Goal: Use online tool/utility: Utilize a website feature to perform a specific function

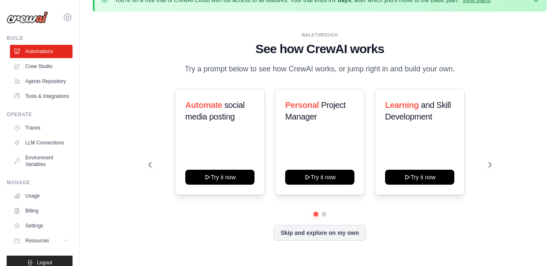
scroll to position [29, 0]
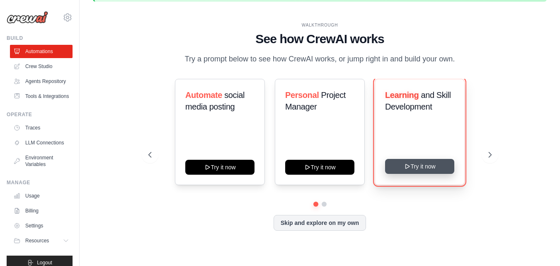
click at [417, 171] on button "Try it now" at bounding box center [419, 166] width 69 height 15
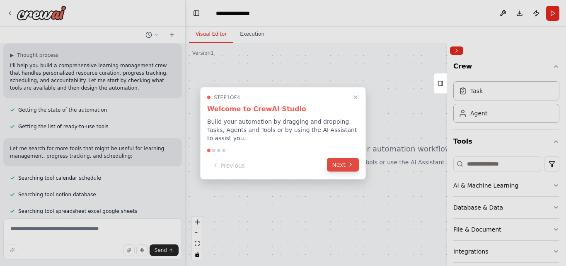
scroll to position [73, 0]
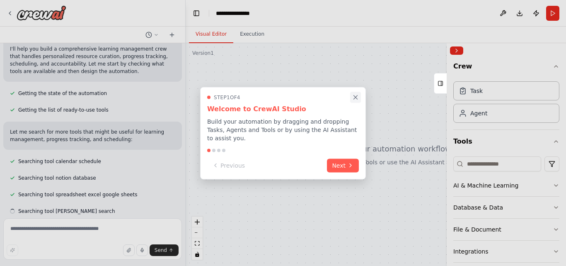
click at [356, 99] on icon "Close walkthrough" at bounding box center [356, 97] width 4 height 4
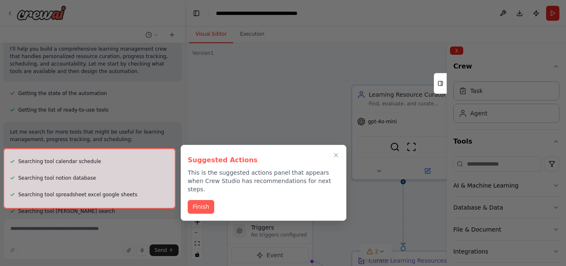
scroll to position [867, 0]
